Goal: Transaction & Acquisition: Purchase product/service

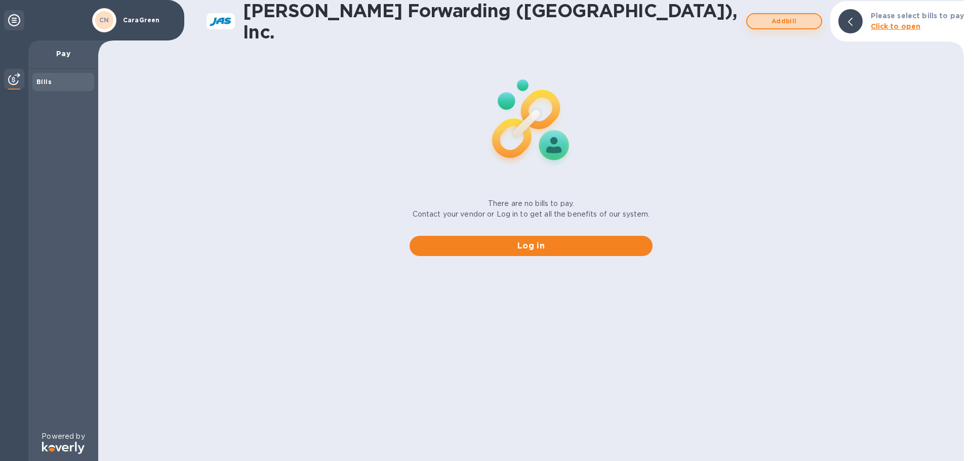
click at [768, 22] on span "Add bill" at bounding box center [784, 21] width 58 height 12
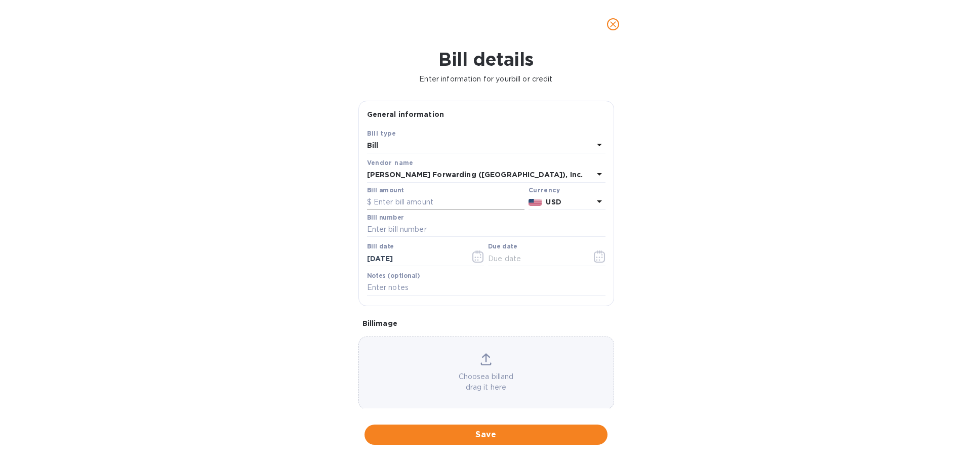
click at [473, 205] on input "text" at bounding box center [445, 202] width 157 height 15
type input "2,634.34"
click at [464, 232] on input "text" at bounding box center [486, 229] width 238 height 15
paste input "ORF503345712"
type input "ORF503345712"
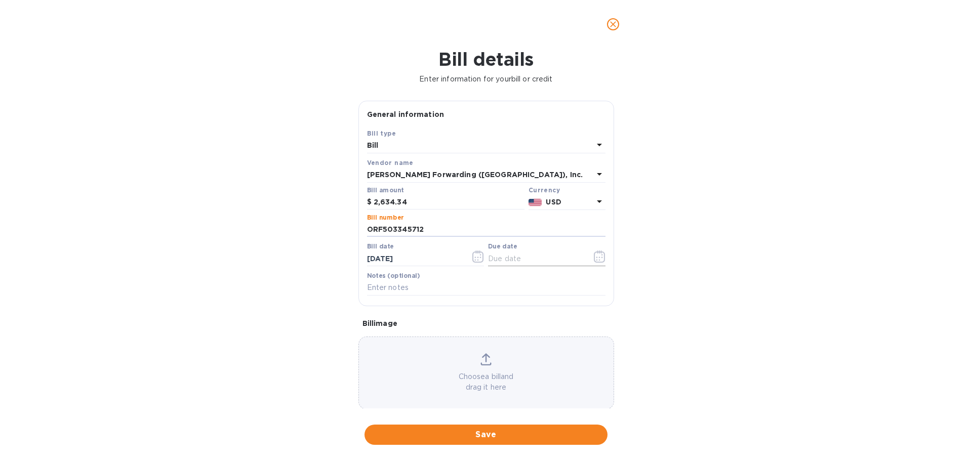
click at [519, 261] on input "text" at bounding box center [536, 258] width 96 height 15
click at [415, 262] on input "[DATE]" at bounding box center [415, 258] width 96 height 15
click at [474, 263] on button "button" at bounding box center [478, 256] width 24 height 24
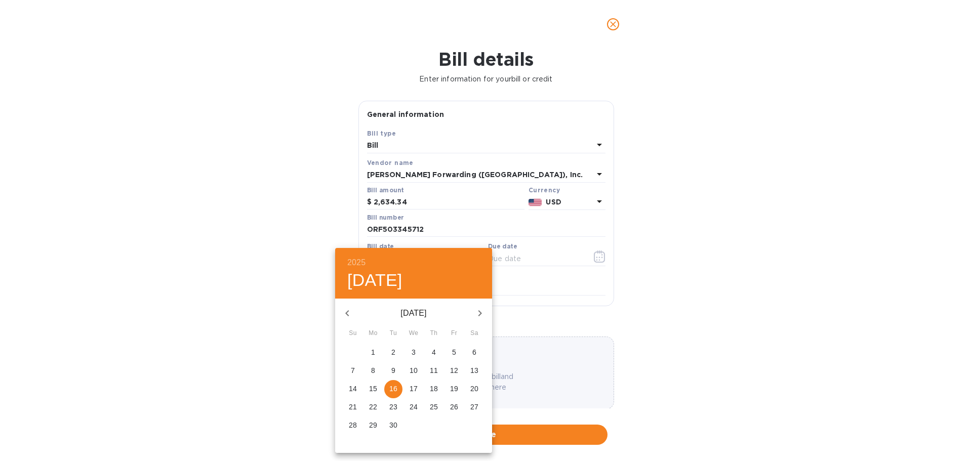
click at [347, 307] on icon "button" at bounding box center [347, 313] width 12 height 12
click at [391, 391] on p "12" at bounding box center [393, 389] width 8 height 10
type input "[DATE]"
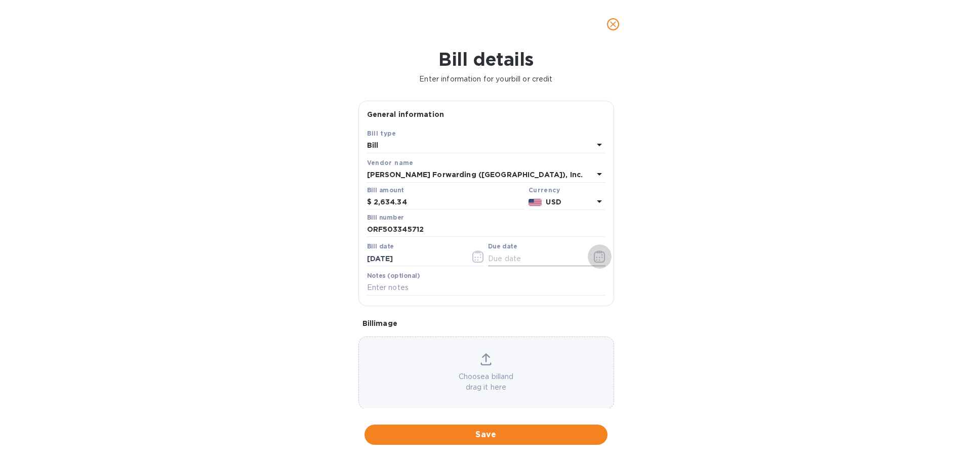
click at [594, 258] on icon "button" at bounding box center [600, 257] width 12 height 12
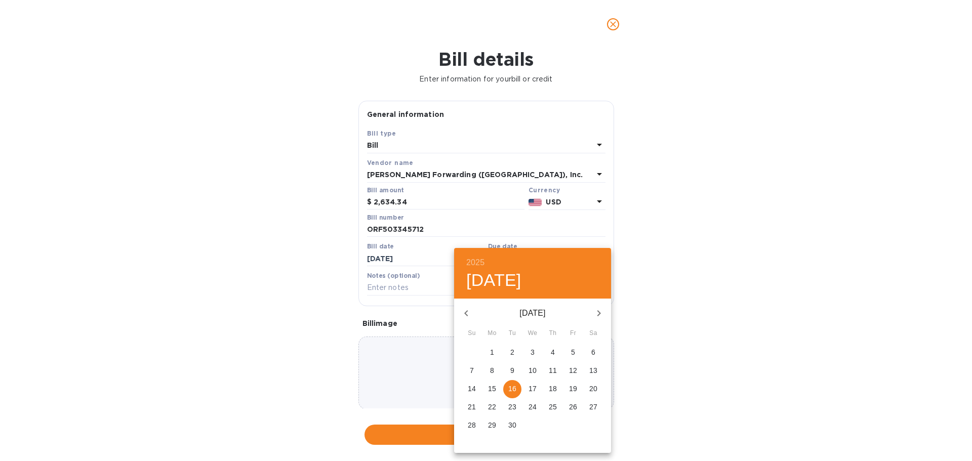
click at [554, 373] on p "11" at bounding box center [553, 370] width 8 height 10
type input "[DATE]"
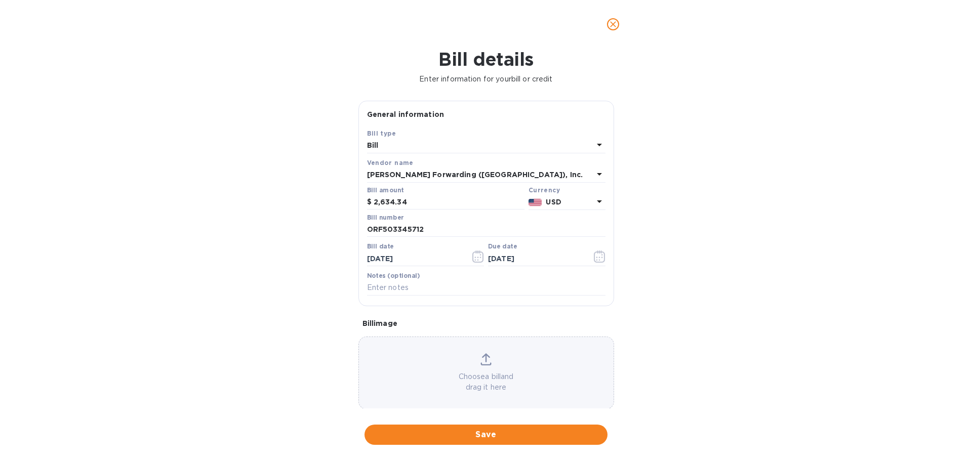
click at [481, 362] on icon at bounding box center [485, 359] width 11 height 12
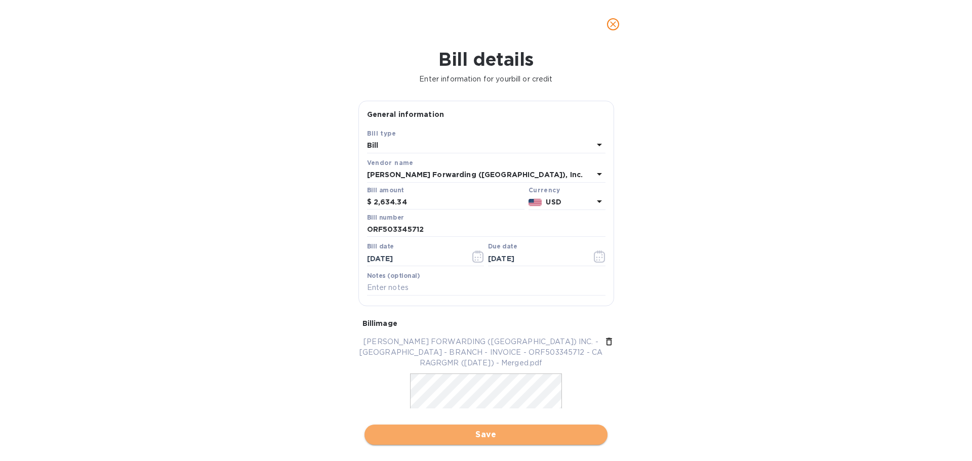
click at [470, 433] on span "Save" at bounding box center [485, 435] width 227 height 12
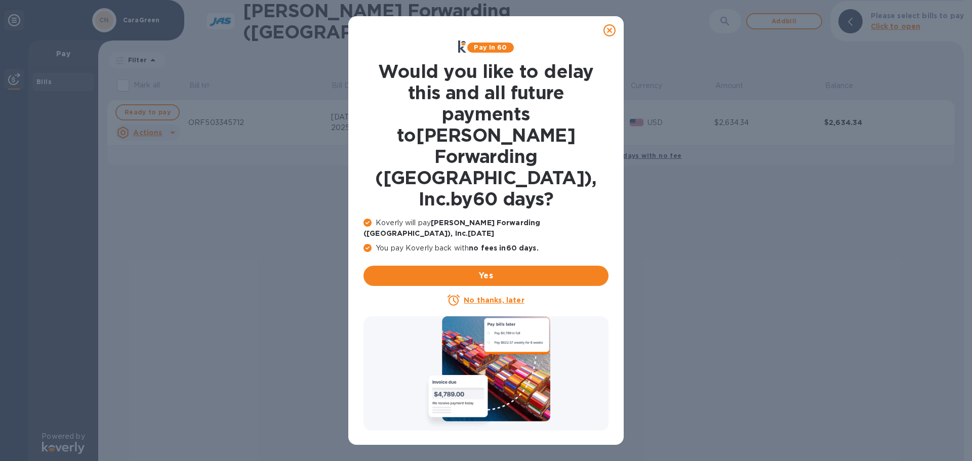
click at [611, 29] on icon at bounding box center [609, 30] width 12 height 12
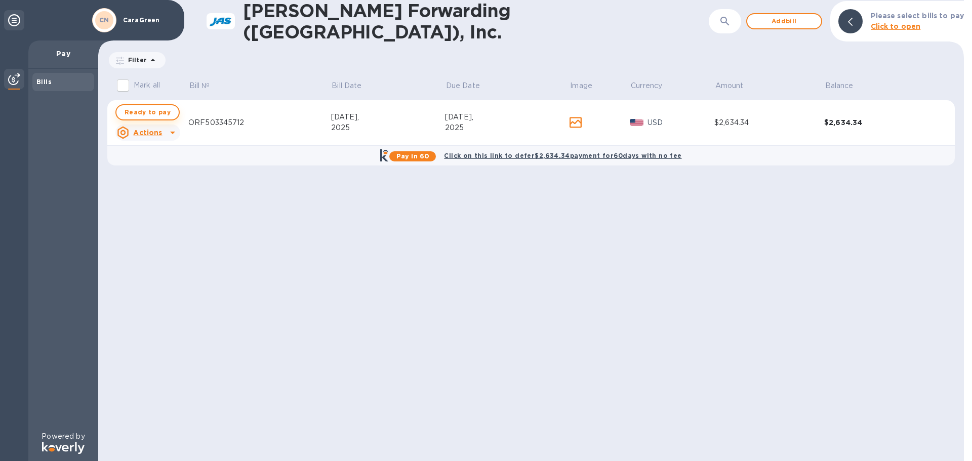
click at [146, 112] on span "Ready to pay" at bounding box center [148, 112] width 46 height 12
checkbox input "true"
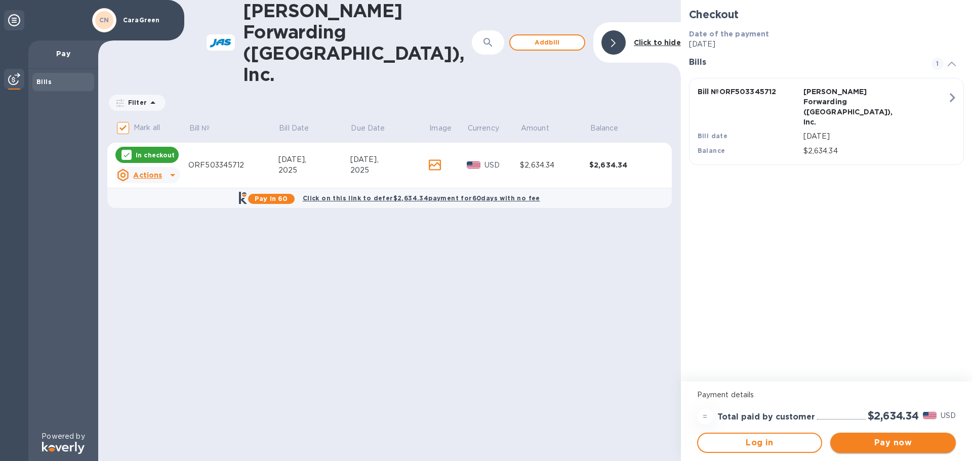
click at [873, 446] on span "Pay now" at bounding box center [892, 443] width 109 height 12
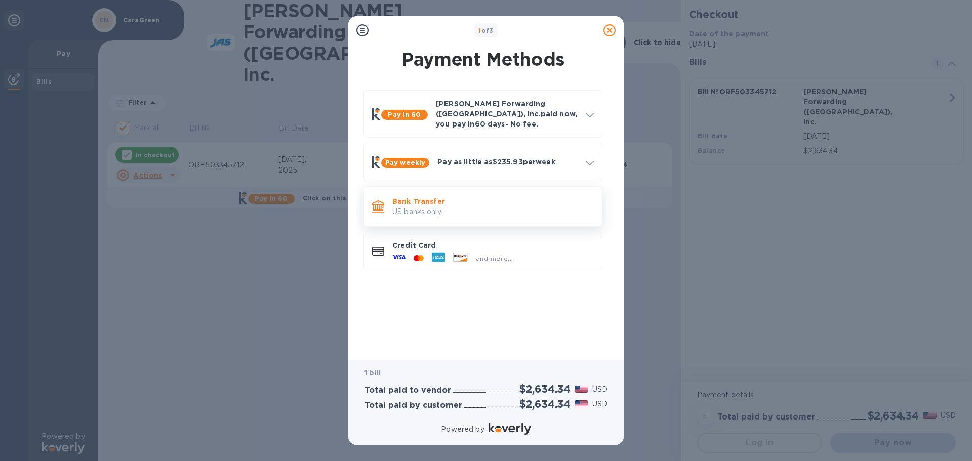
click at [419, 197] on p "Bank Transfer" at bounding box center [492, 201] width 201 height 10
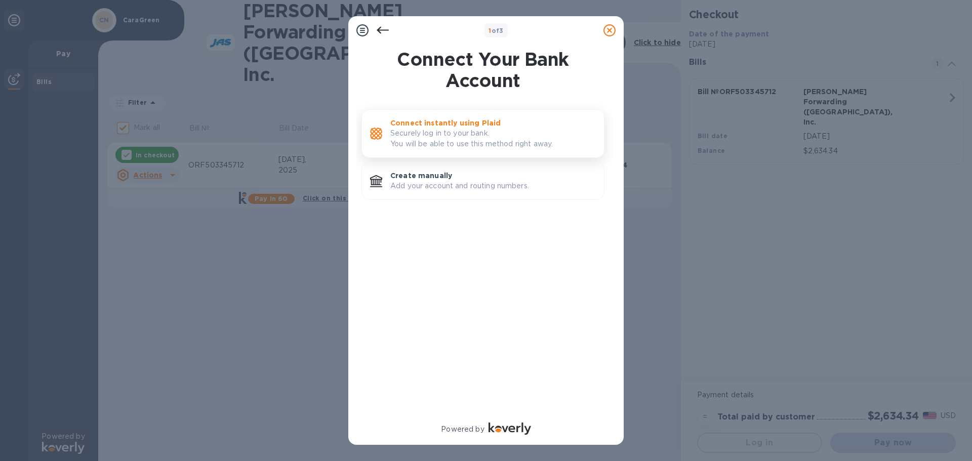
click at [430, 138] on p "Securely log in to your bank. You will be able to use this method right away." at bounding box center [492, 138] width 205 height 21
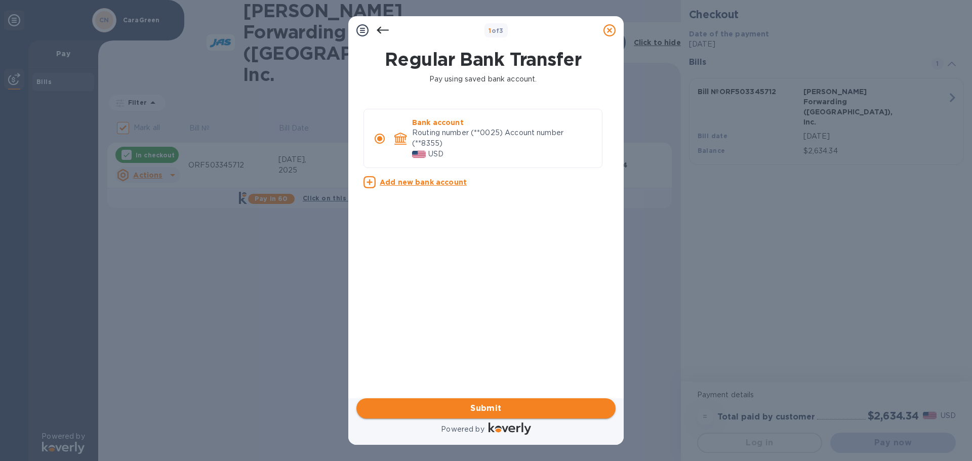
click at [519, 410] on span "Submit" at bounding box center [485, 408] width 243 height 12
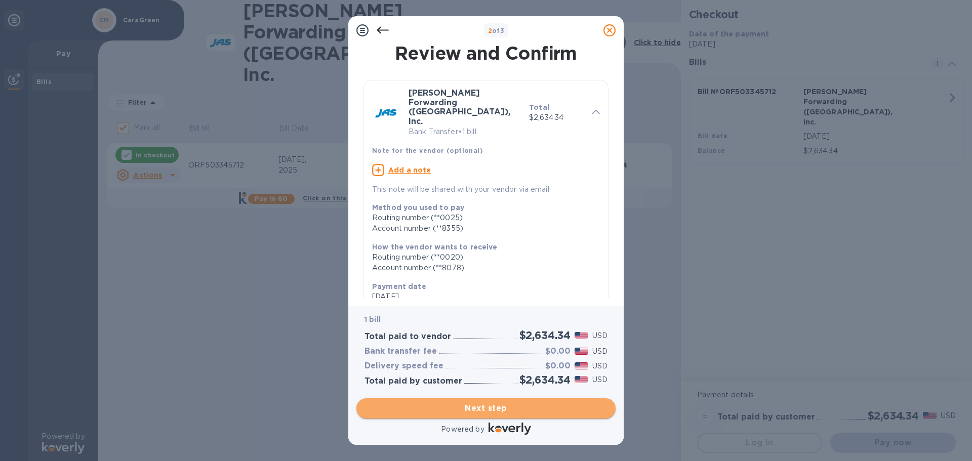
click at [460, 413] on span "Next step" at bounding box center [485, 408] width 243 height 12
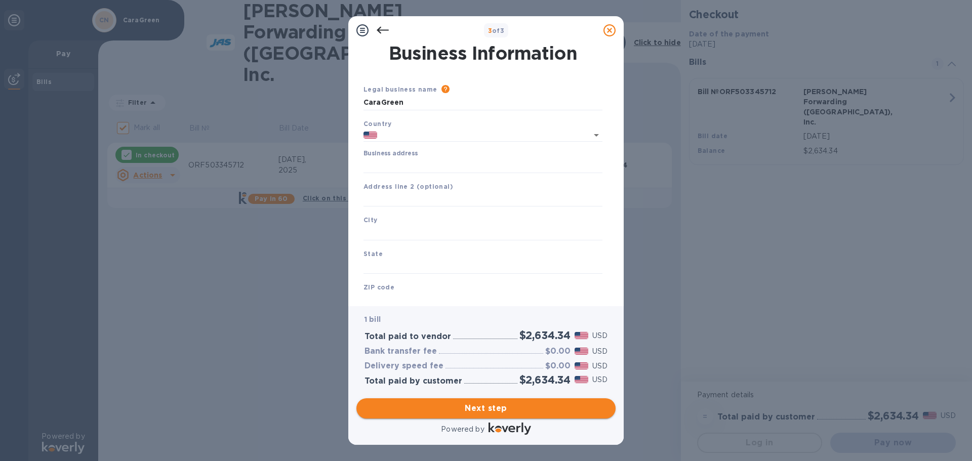
type input "[GEOGRAPHIC_DATA]"
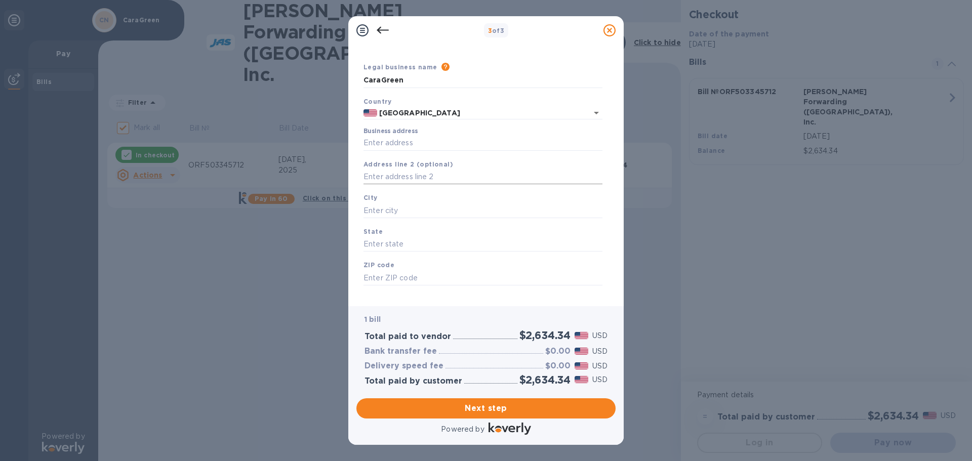
scroll to position [34, 0]
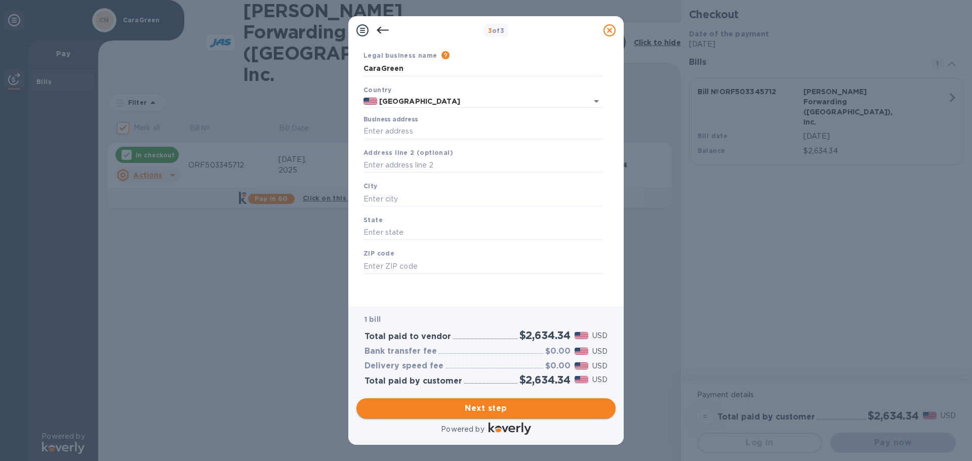
click at [462, 412] on span "Next step" at bounding box center [485, 408] width 243 height 12
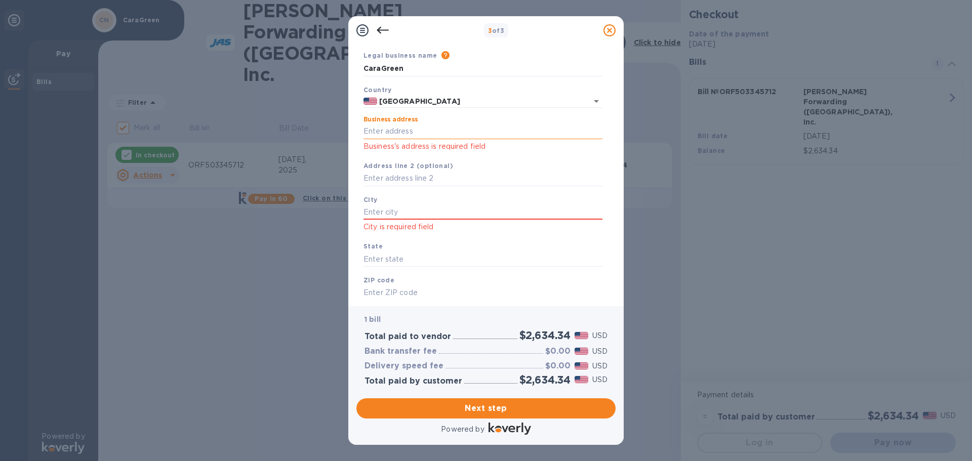
click at [438, 135] on input "Business address" at bounding box center [482, 131] width 239 height 15
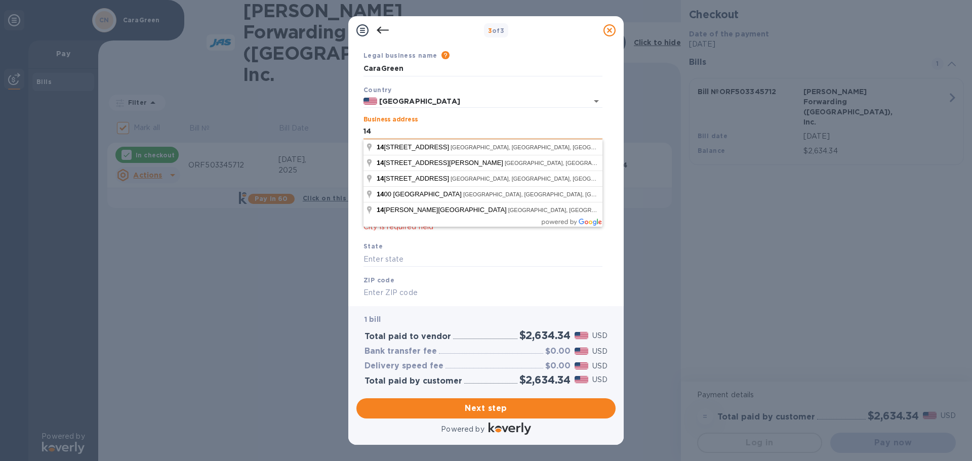
type input "1406 Transport Drive"
click at [451, 130] on input "1406 Transport Drive" at bounding box center [482, 131] width 239 height 15
click at [422, 249] on div "State" at bounding box center [482, 254] width 247 height 34
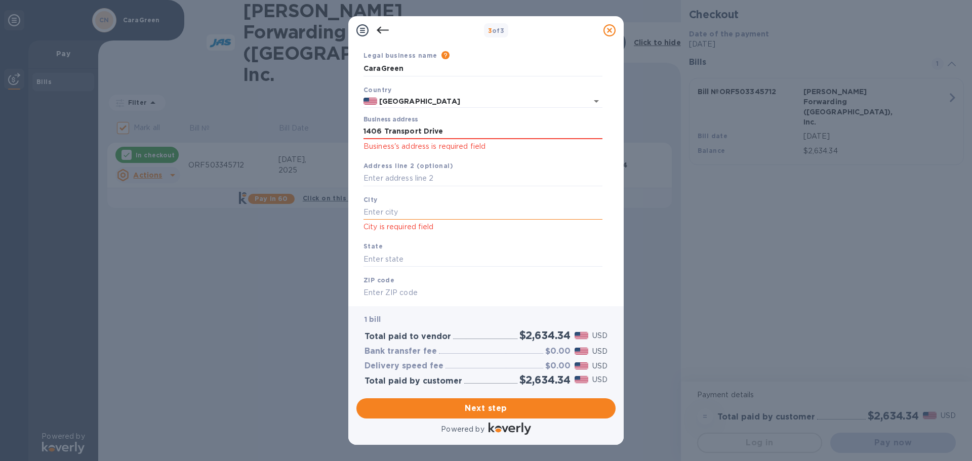
click at [404, 210] on input "text" at bounding box center [482, 211] width 239 height 15
type input "[GEOGRAPHIC_DATA]"
click at [401, 265] on input "text" at bounding box center [482, 259] width 239 height 15
type input "NC"
click at [418, 295] on input "text" at bounding box center [482, 292] width 239 height 15
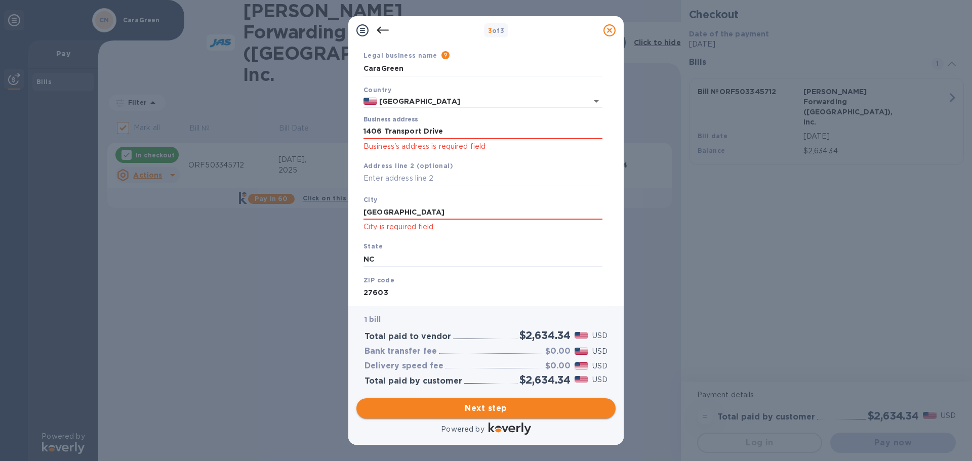
type input "27603"
click at [471, 410] on span "Next step" at bounding box center [485, 408] width 243 height 12
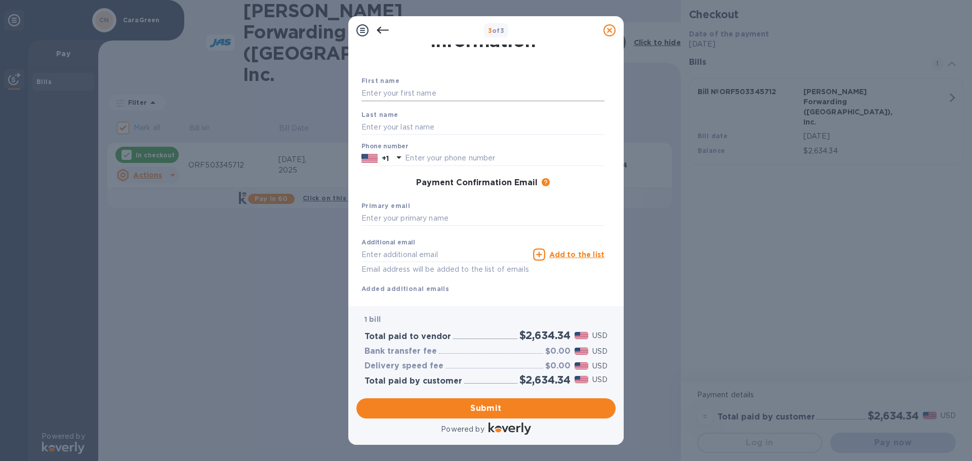
click at [434, 93] on input "text" at bounding box center [482, 93] width 243 height 15
type input "[PERSON_NAME]"
click at [432, 130] on input "text" at bounding box center [482, 126] width 243 height 15
type input "[PERSON_NAME]"
click at [407, 220] on input "text" at bounding box center [482, 218] width 243 height 15
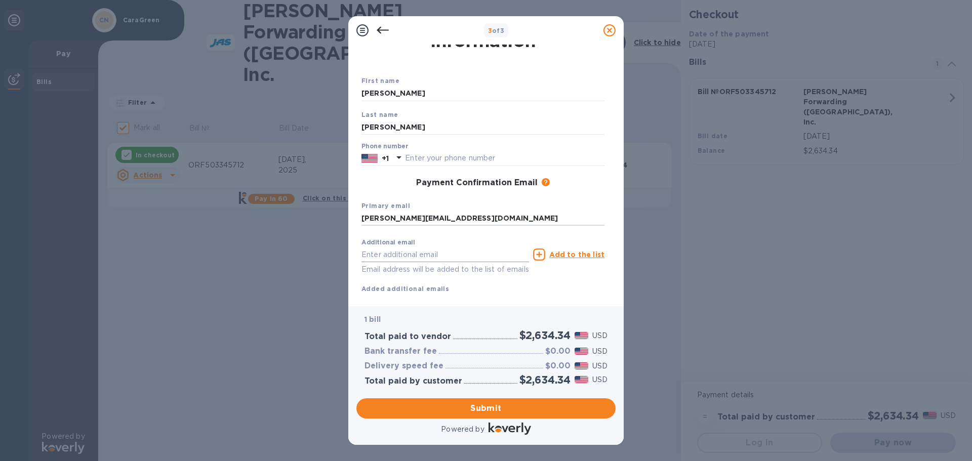
type input "[PERSON_NAME][EMAIL_ADDRESS][DOMAIN_NAME]"
click at [382, 258] on input "text" at bounding box center [445, 254] width 168 height 15
type input "[PERSON_NAME][EMAIL_ADDRESS][DOMAIN_NAME]"
click at [351, 282] on div "Payment Contact Information First name [PERSON_NAME] Last name [PERSON_NAME] Ph…" at bounding box center [485, 176] width 275 height 262
click at [495, 408] on span "Submit" at bounding box center [485, 408] width 243 height 12
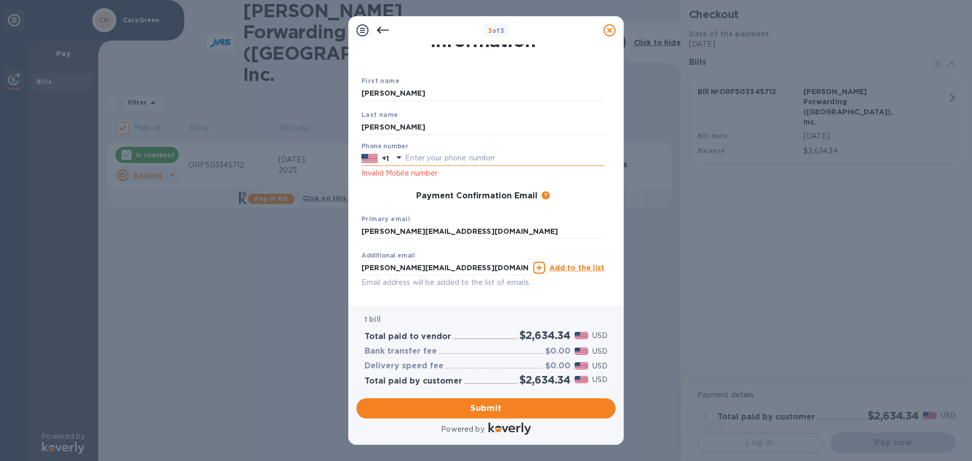
click at [431, 155] on input "text" at bounding box center [504, 158] width 199 height 15
type input "9193481895"
click at [454, 406] on span "Submit" at bounding box center [485, 408] width 243 height 12
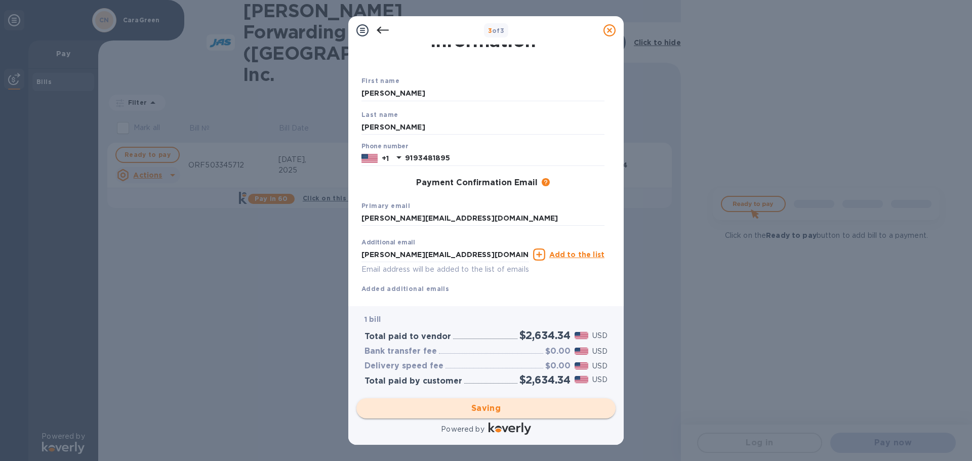
checkbox input "false"
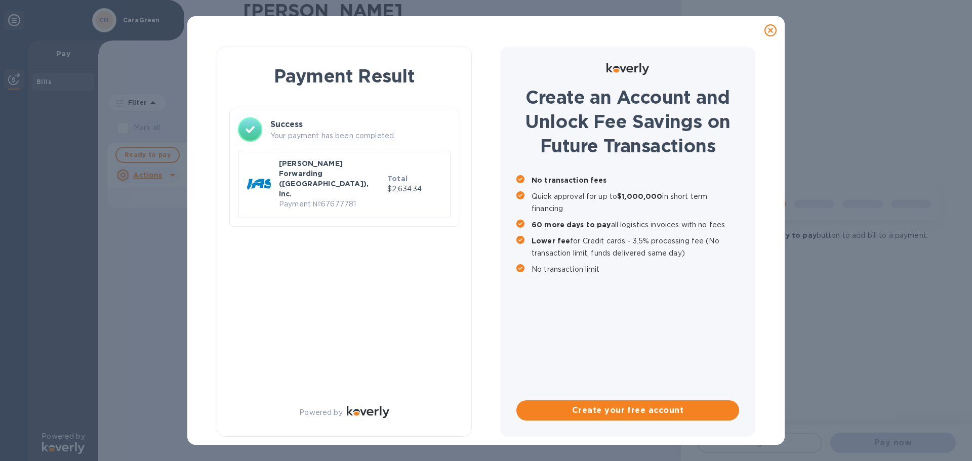
scroll to position [0, 0]
